Goal: Task Accomplishment & Management: Use online tool/utility

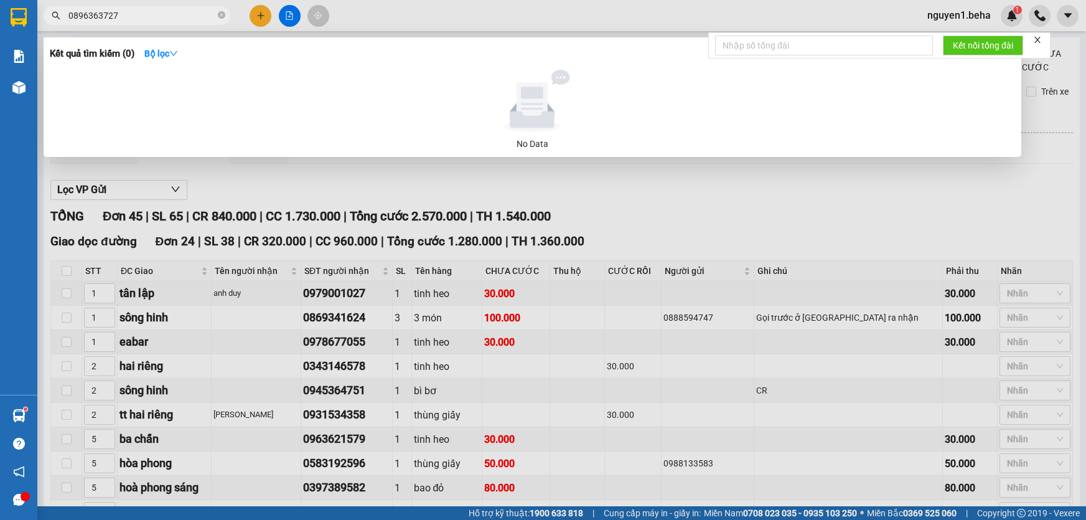
click at [142, 12] on input "0896363727" at bounding box center [141, 16] width 147 height 14
type input "662"
click at [182, 21] on input "662" at bounding box center [141, 16] width 147 height 14
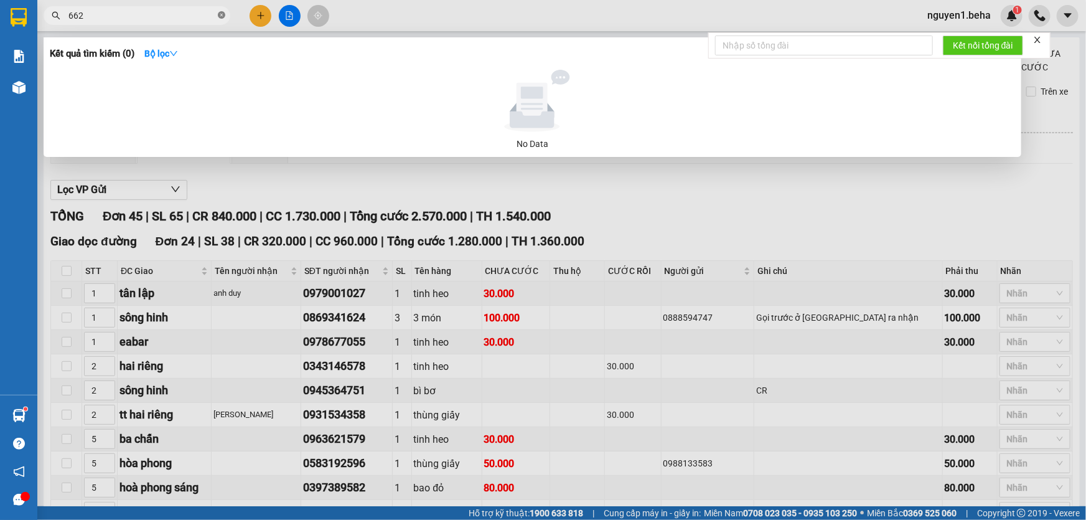
click at [218, 16] on icon "close-circle" at bounding box center [221, 14] width 7 height 7
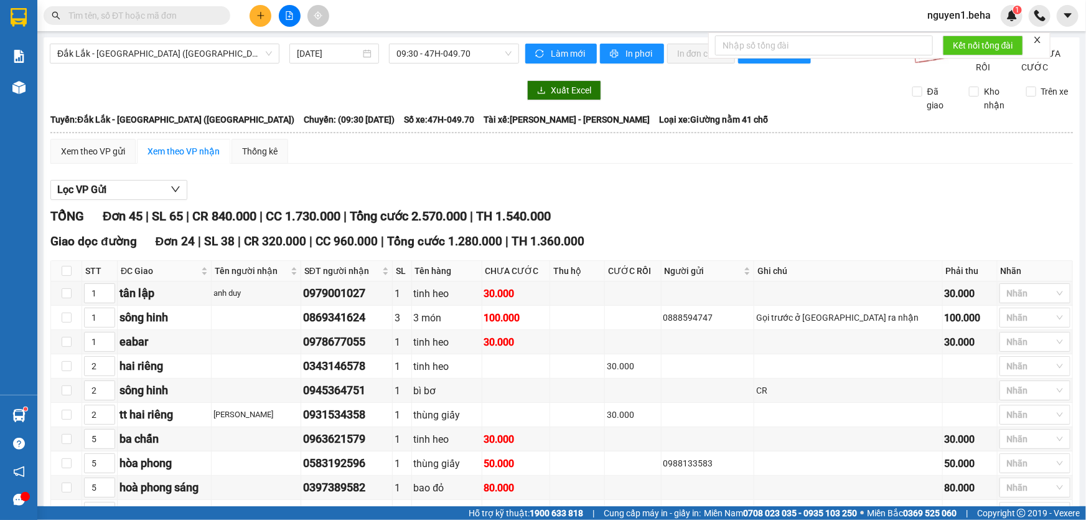
click at [135, 18] on input "text" at bounding box center [141, 16] width 147 height 14
click at [215, 59] on span "Đắk Lắk - [GEOGRAPHIC_DATA] ([GEOGRAPHIC_DATA])" at bounding box center [164, 53] width 215 height 19
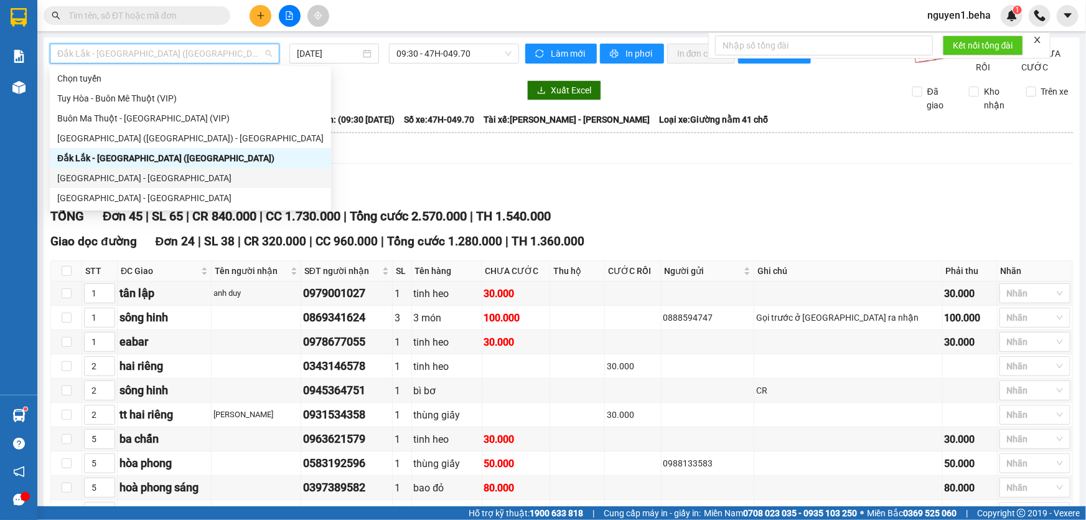
click at [210, 173] on div "[GEOGRAPHIC_DATA] - [GEOGRAPHIC_DATA]" at bounding box center [190, 178] width 266 height 14
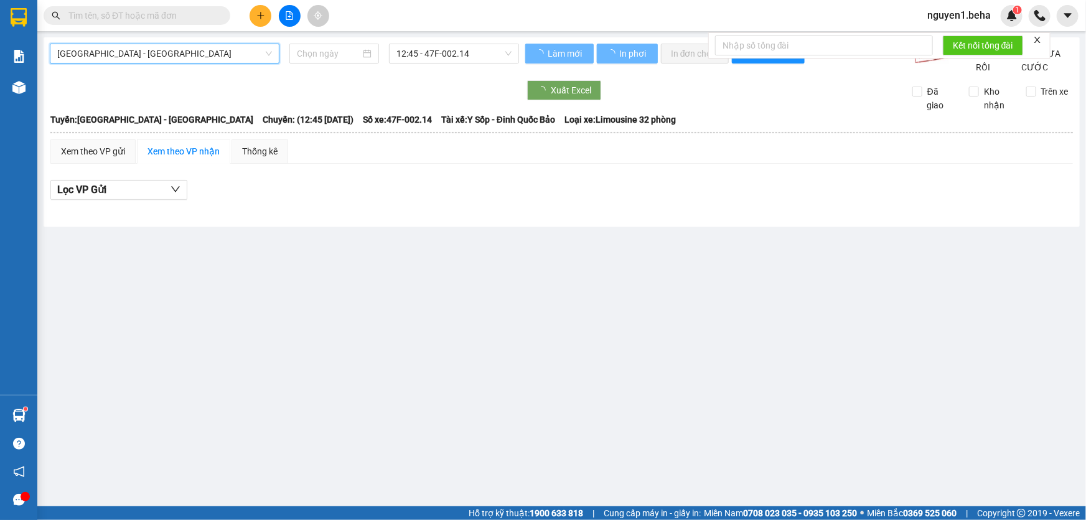
type input "[DATE]"
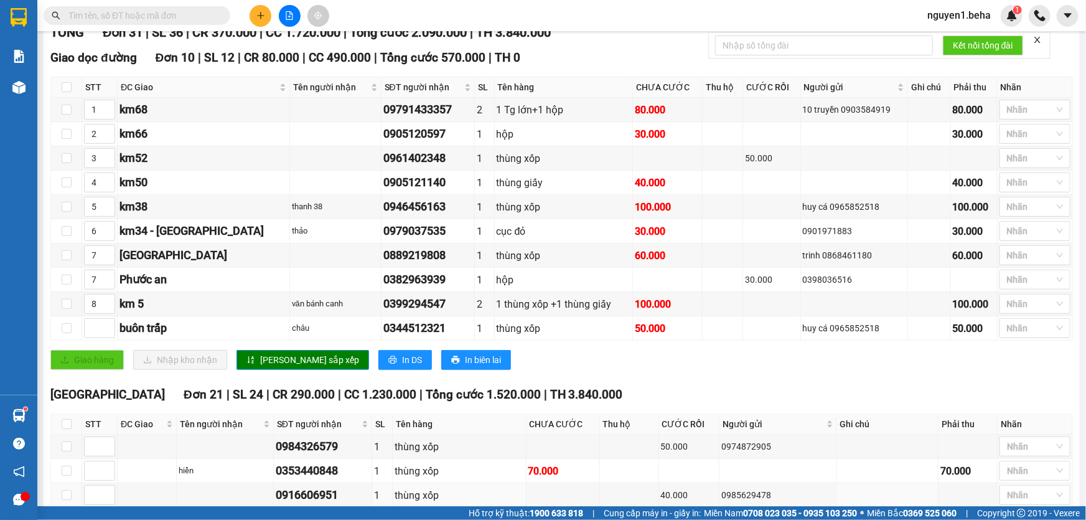
scroll to position [127, 0]
